Goal: Task Accomplishment & Management: Manage account settings

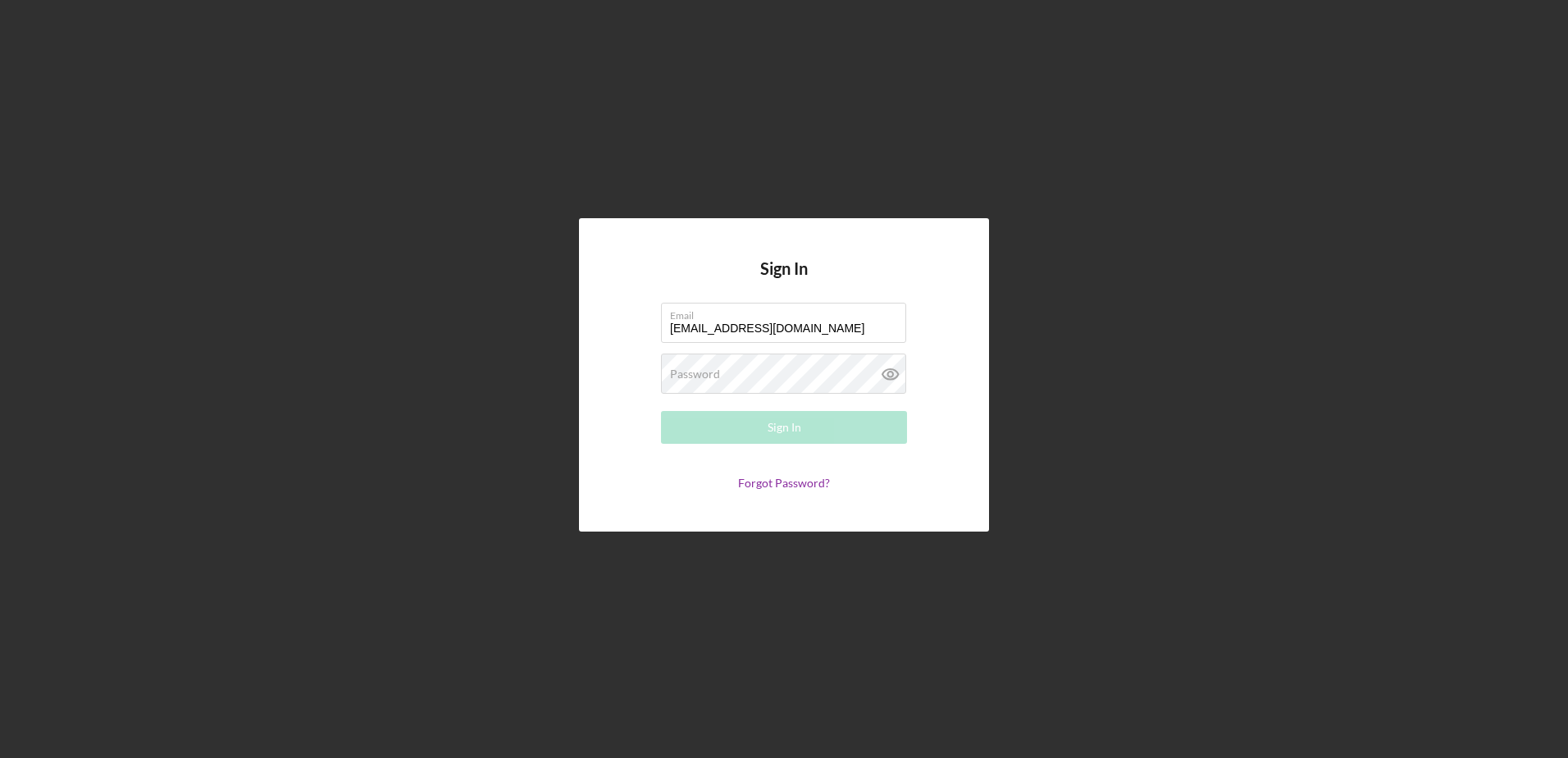
type input "[EMAIL_ADDRESS][DOMAIN_NAME]"
click at [766, 431] on button "Sign In" at bounding box center [784, 427] width 246 height 33
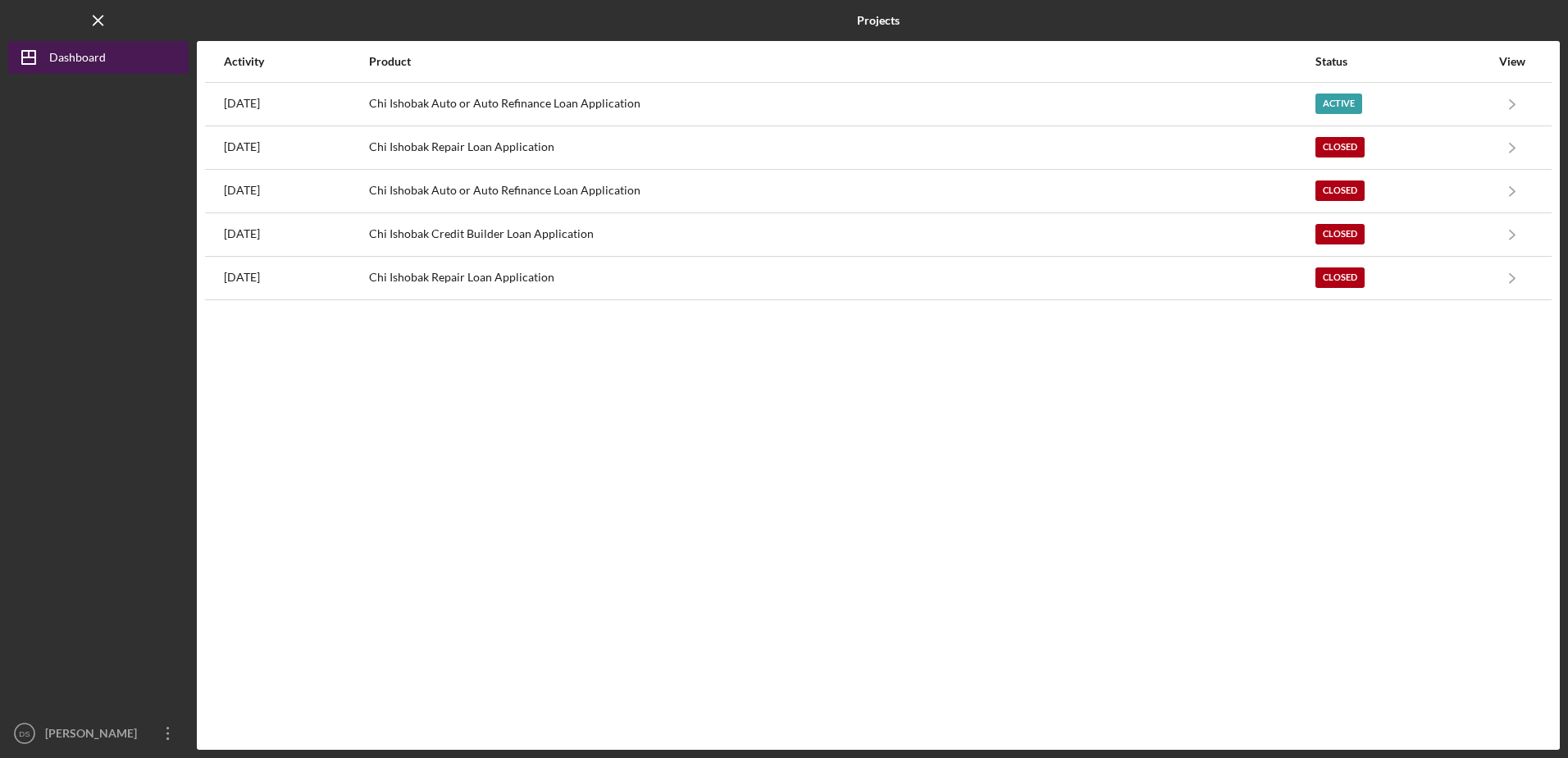
click at [149, 61] on button "Icon/Dashboard Dashboard" at bounding box center [98, 57] width 180 height 33
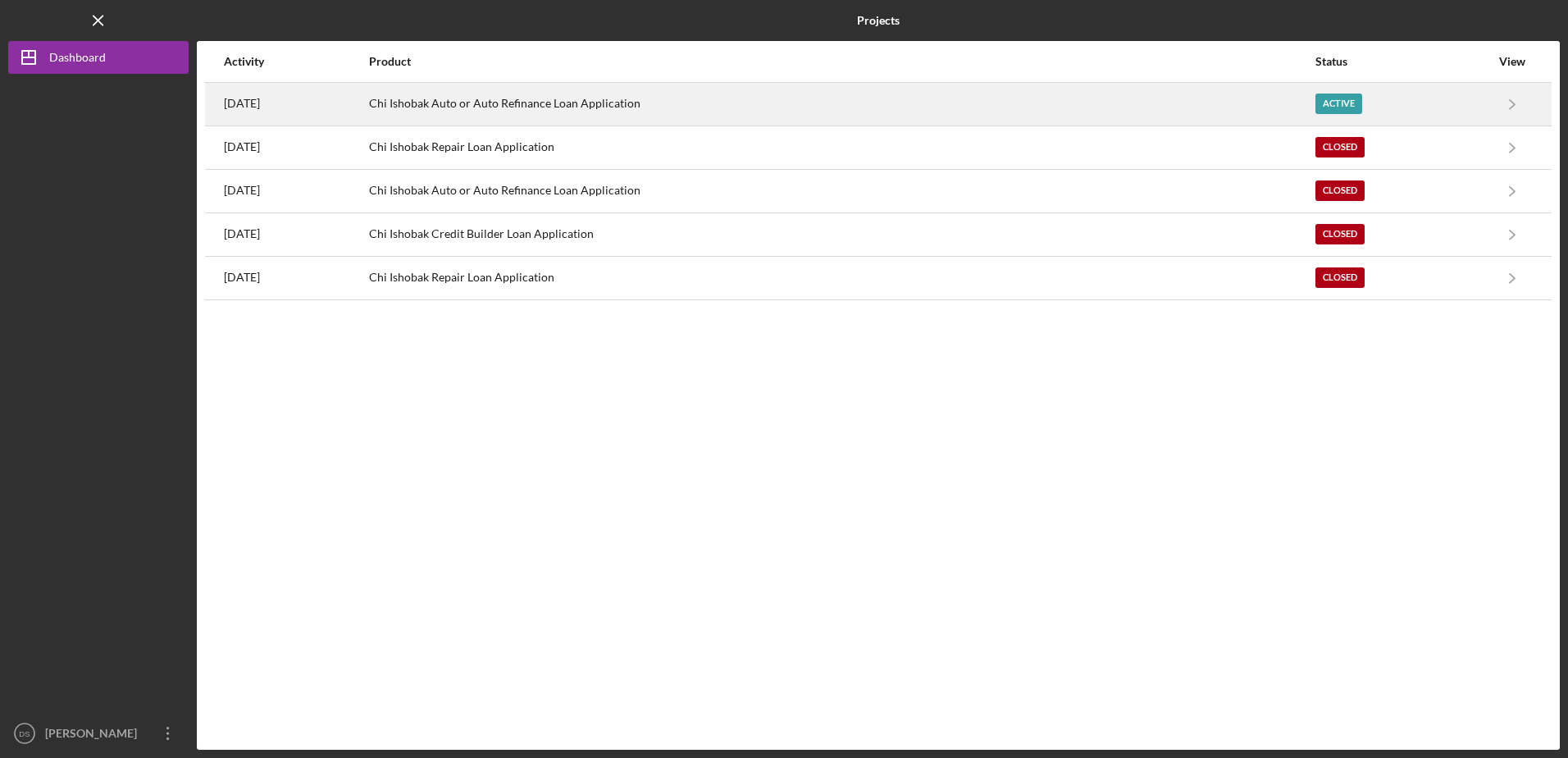
click at [547, 101] on div "Chi Ishobak Auto or Auto Refinance Loan Application" at bounding box center [841, 104] width 945 height 41
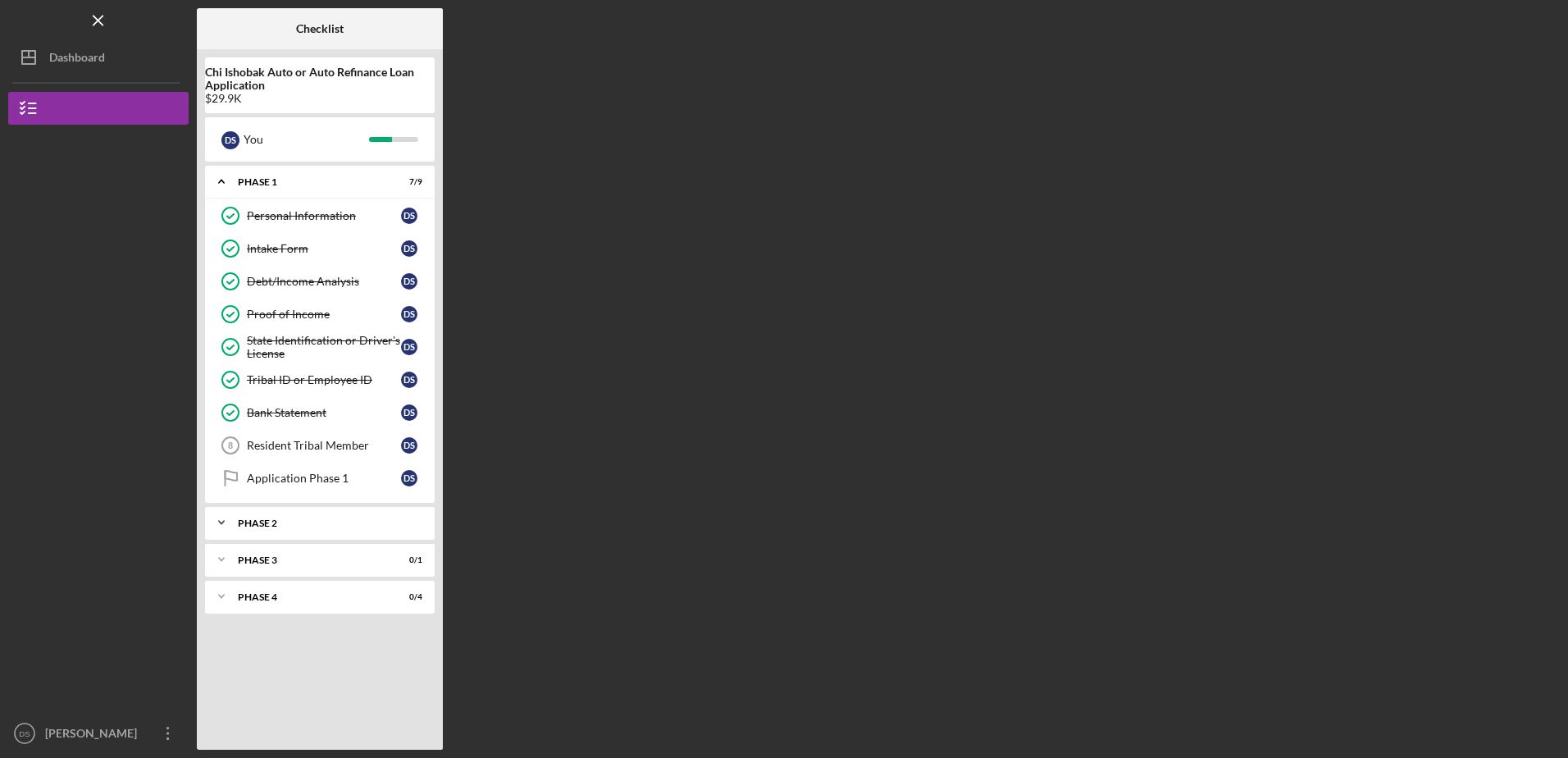
click at [265, 527] on div "Phase 2" at bounding box center [326, 523] width 177 height 10
click at [276, 557] on div "Application Stage 2" at bounding box center [324, 556] width 154 height 13
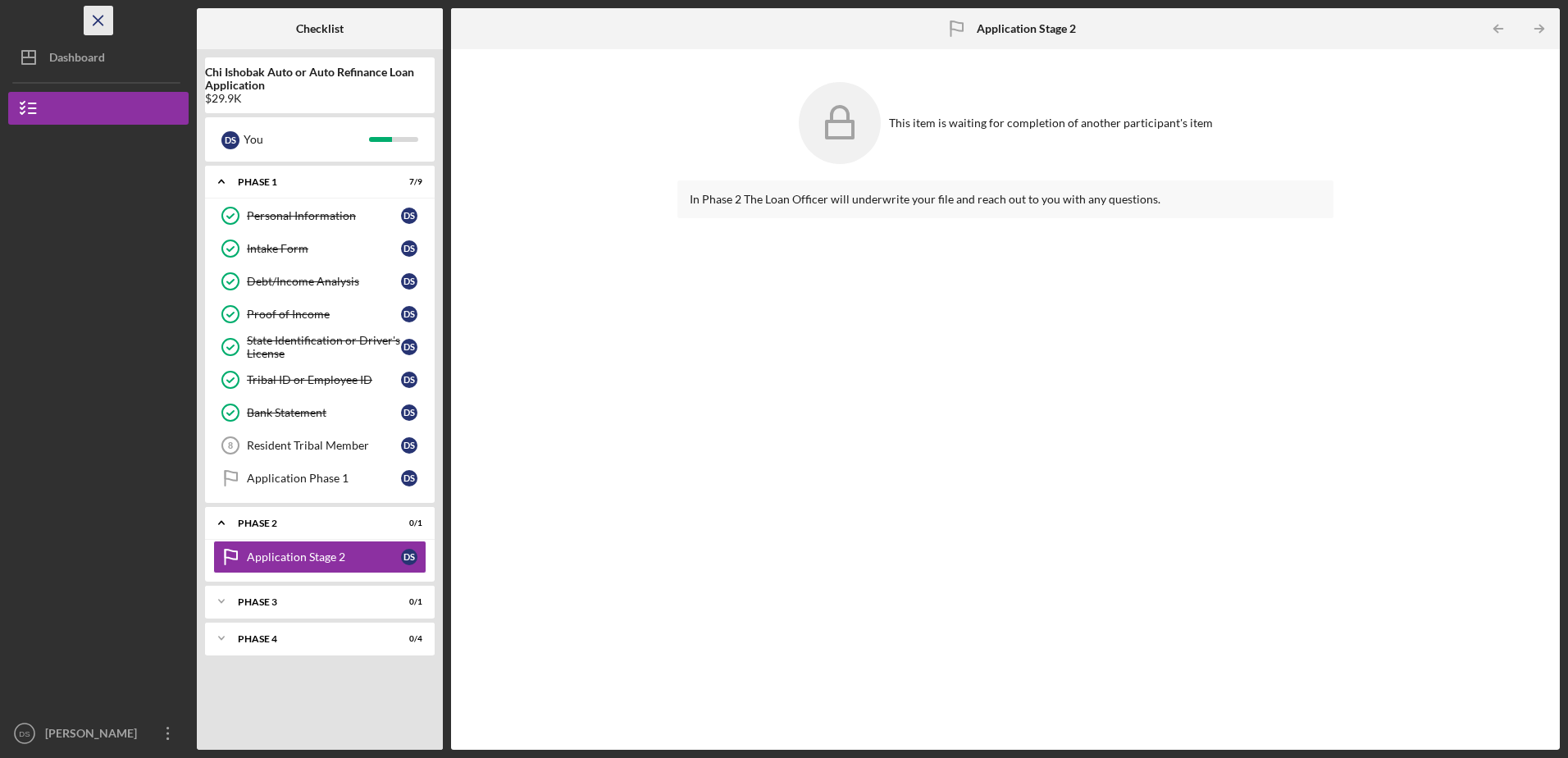
click at [95, 15] on icon "Icon/Menu Close" at bounding box center [99, 21] width 37 height 37
